Goal: Task Accomplishment & Management: Use online tool/utility

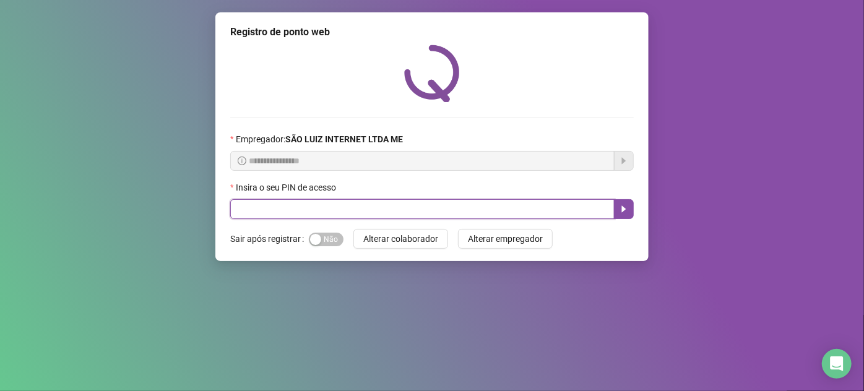
click at [344, 211] on input "text" at bounding box center [422, 209] width 385 height 20
type input "*****"
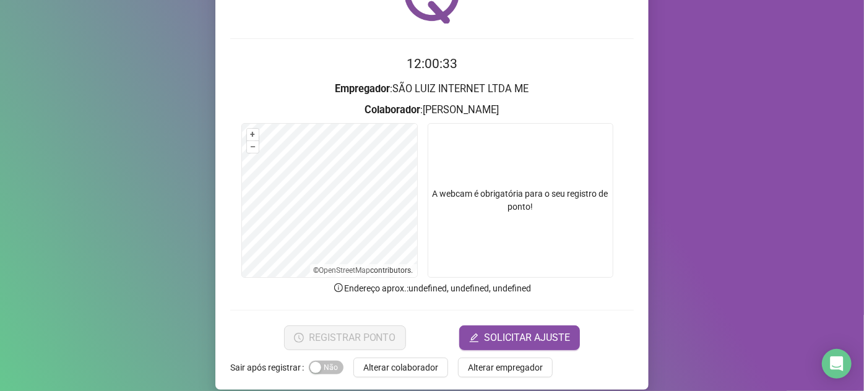
scroll to position [91, 0]
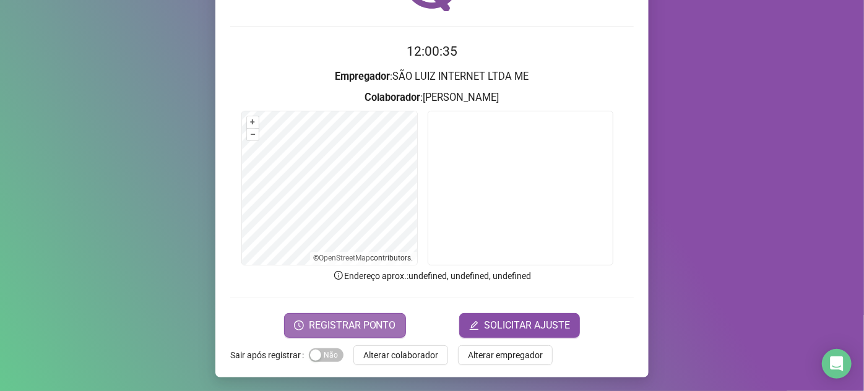
click at [346, 326] on span "REGISTRAR PONTO" at bounding box center [352, 325] width 87 height 15
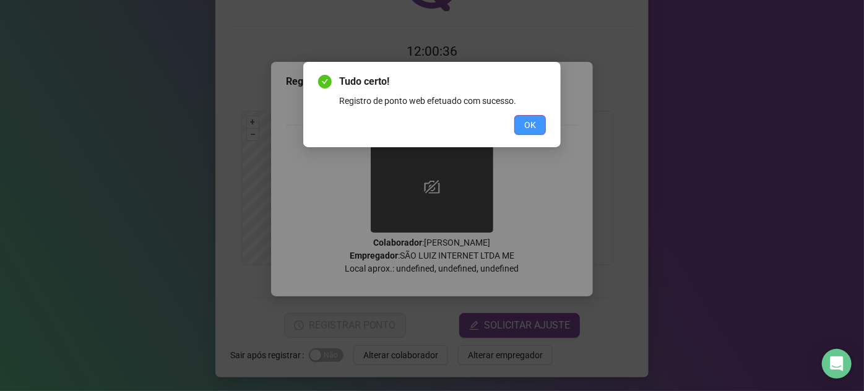
click at [534, 120] on span "OK" at bounding box center [530, 125] width 12 height 14
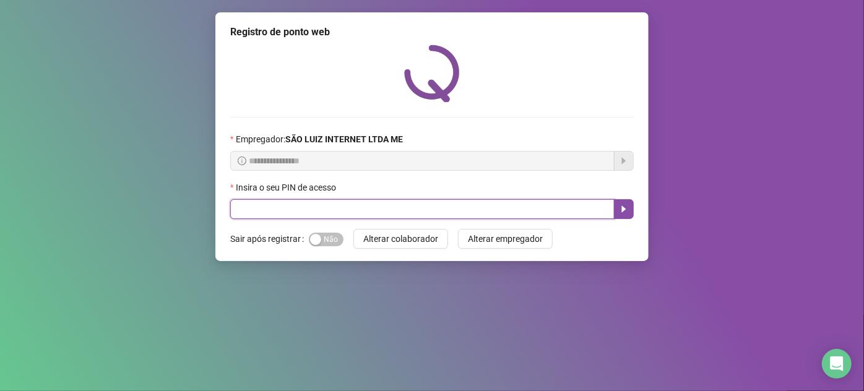
click at [561, 209] on input "text" at bounding box center [422, 209] width 385 height 20
type input "*****"
click at [622, 210] on icon "caret-right" at bounding box center [624, 209] width 4 height 7
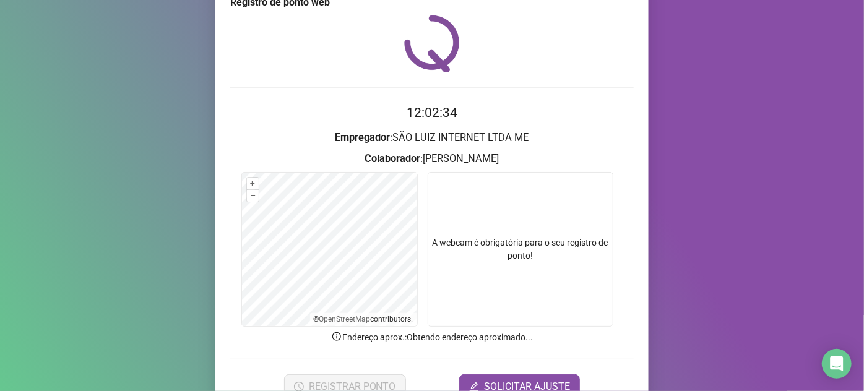
scroll to position [91, 0]
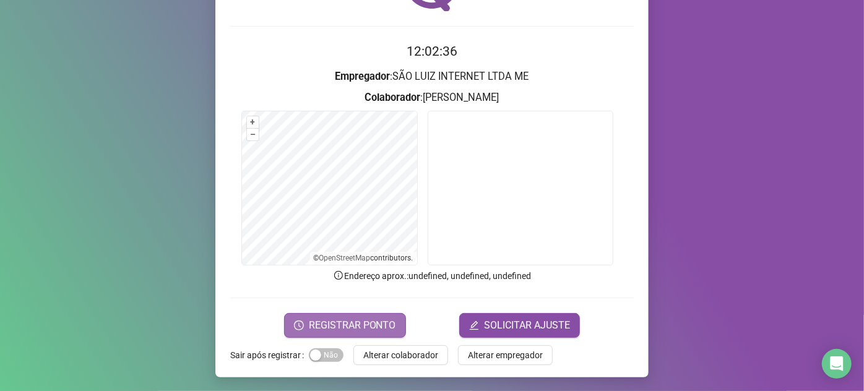
click at [381, 321] on span "REGISTRAR PONTO" at bounding box center [352, 325] width 87 height 15
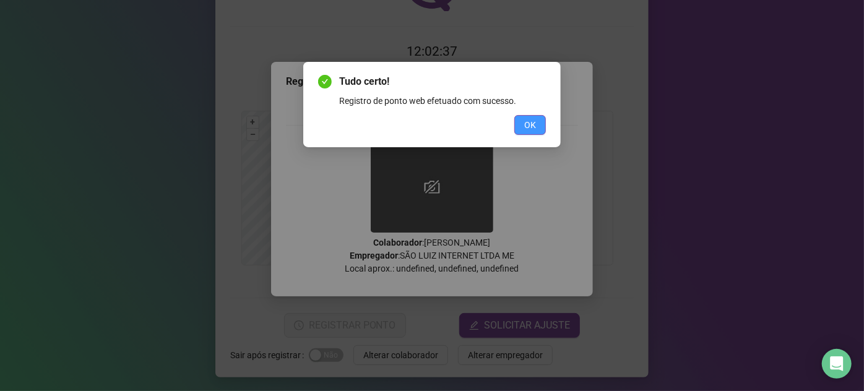
click at [531, 123] on span "OK" at bounding box center [530, 125] width 12 height 14
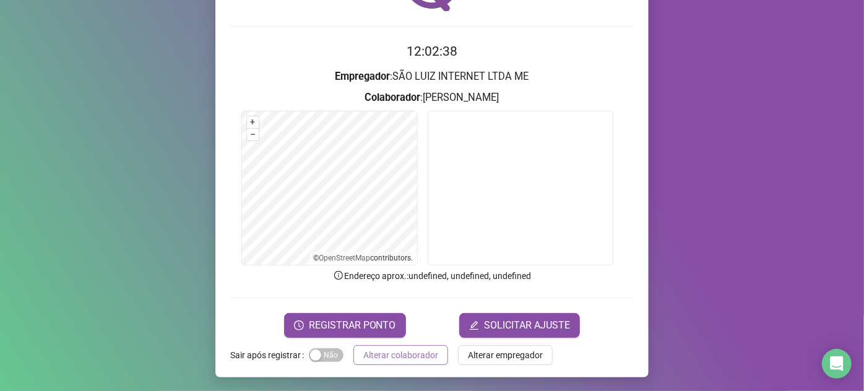
click at [393, 360] on span "Alterar colaborador" at bounding box center [400, 356] width 75 height 14
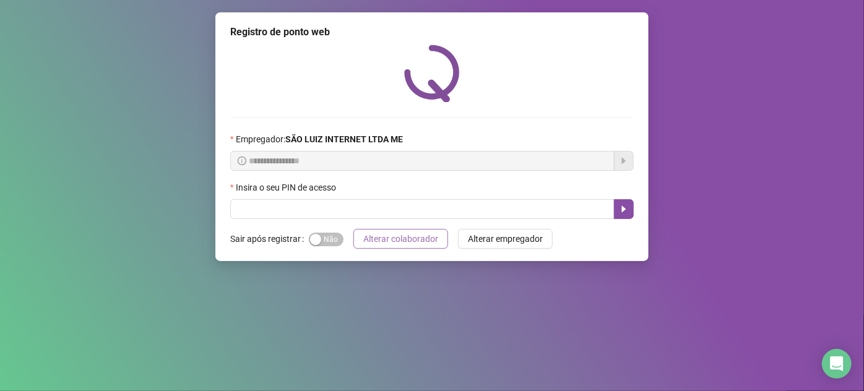
scroll to position [0, 0]
click at [294, 222] on div "**********" at bounding box center [431, 136] width 433 height 249
click at [308, 214] on input "text" at bounding box center [422, 209] width 385 height 20
type input "*****"
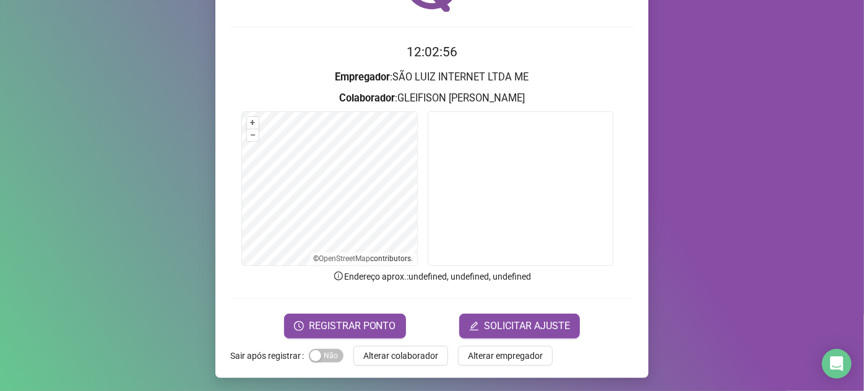
scroll to position [91, 0]
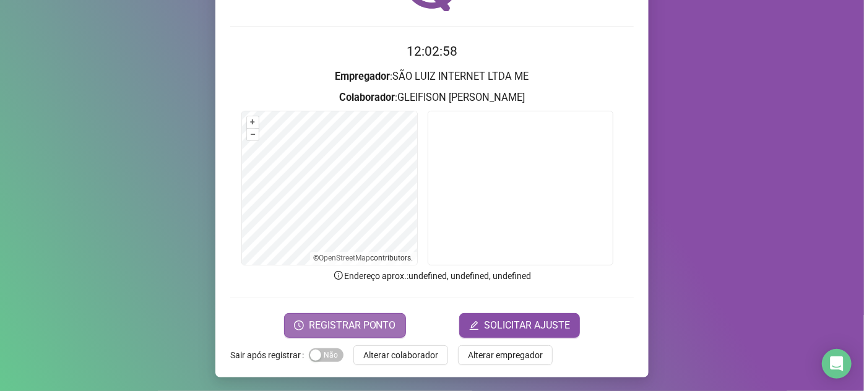
click at [323, 323] on span "REGISTRAR PONTO" at bounding box center [352, 325] width 87 height 15
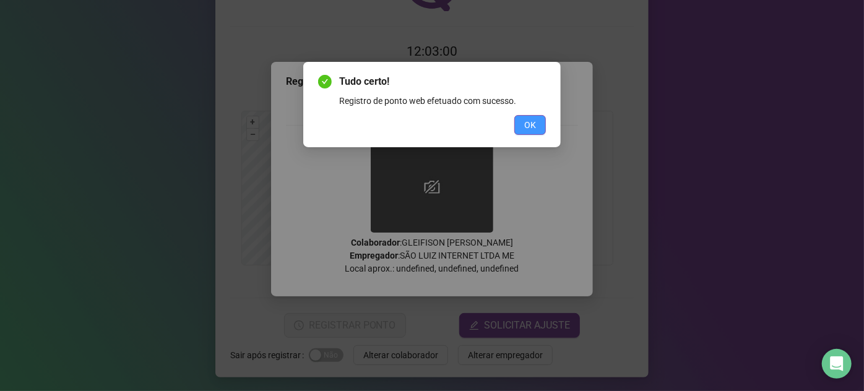
click at [534, 124] on span "OK" at bounding box center [530, 125] width 12 height 14
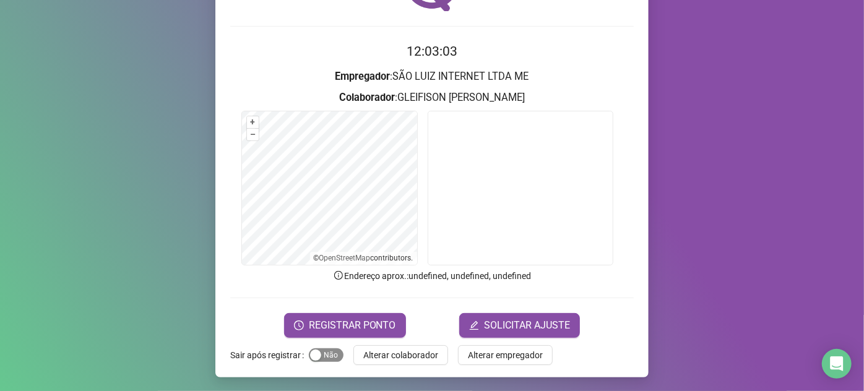
click at [329, 349] on span "Sim Não" at bounding box center [326, 356] width 35 height 14
click at [379, 360] on span "Alterar colaborador" at bounding box center [400, 356] width 75 height 14
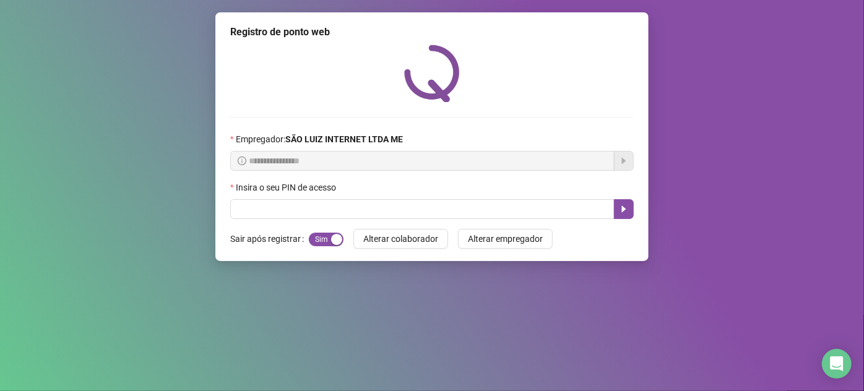
scroll to position [0, 0]
click at [570, 216] on input "text" at bounding box center [422, 209] width 385 height 20
type input "*****"
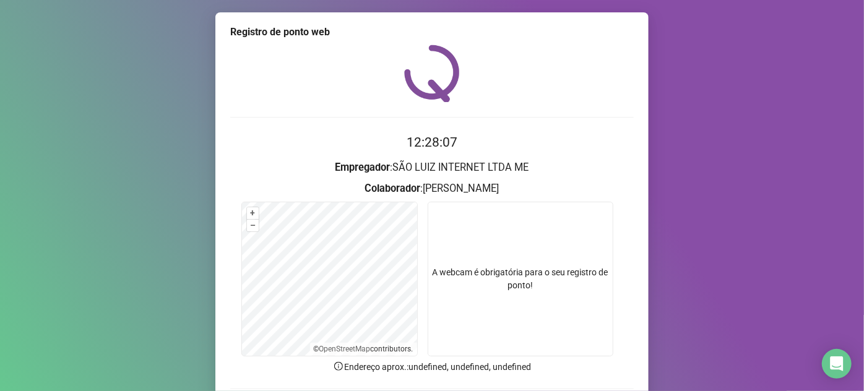
scroll to position [56, 0]
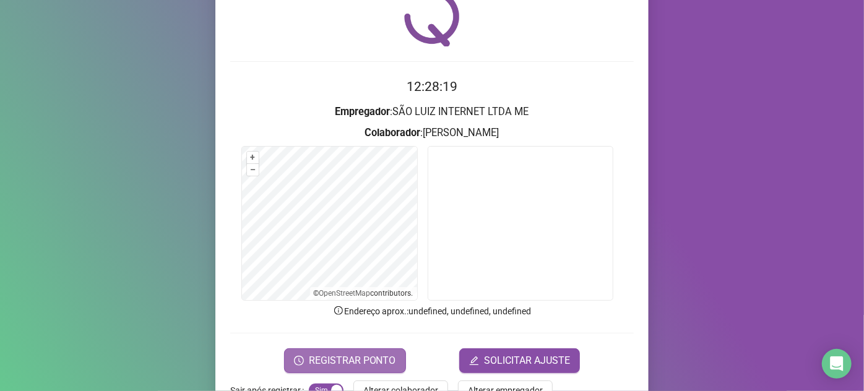
click at [389, 350] on button "REGISTRAR PONTO" at bounding box center [345, 361] width 122 height 25
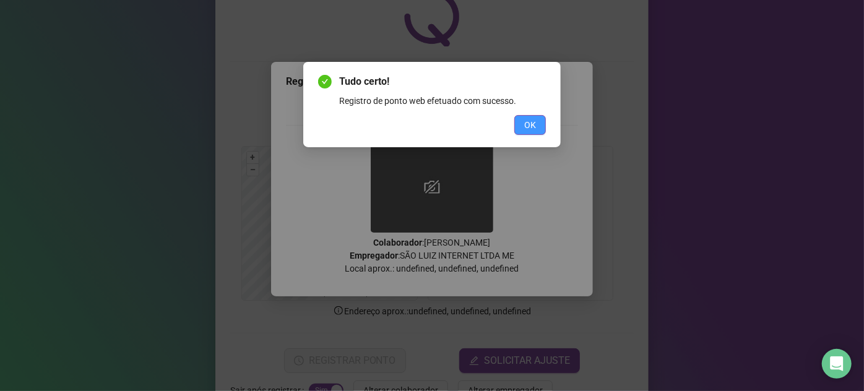
click at [521, 126] on button "OK" at bounding box center [531, 125] width 32 height 20
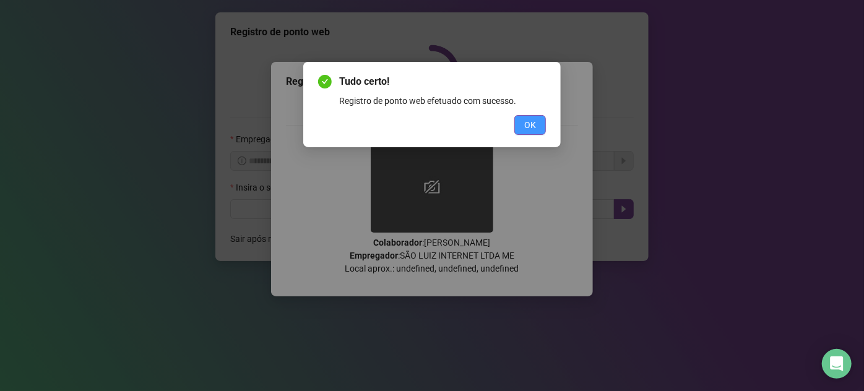
scroll to position [0, 0]
